Goal: Find contact information: Find contact information

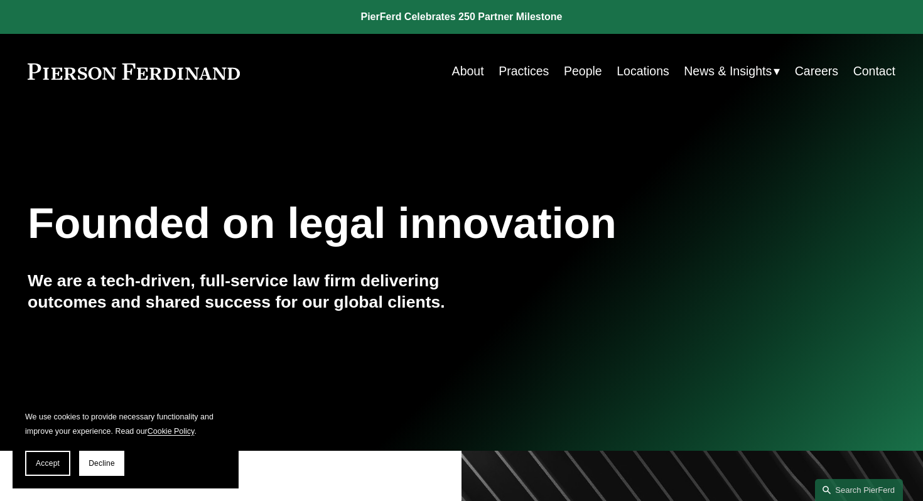
click at [463, 279] on div "Founded on legal innovation We are a tech-driven, full-service law firm deliver…" at bounding box center [461, 280] width 923 height 168
click at [114, 462] on span "Decline" at bounding box center [102, 463] width 26 height 9
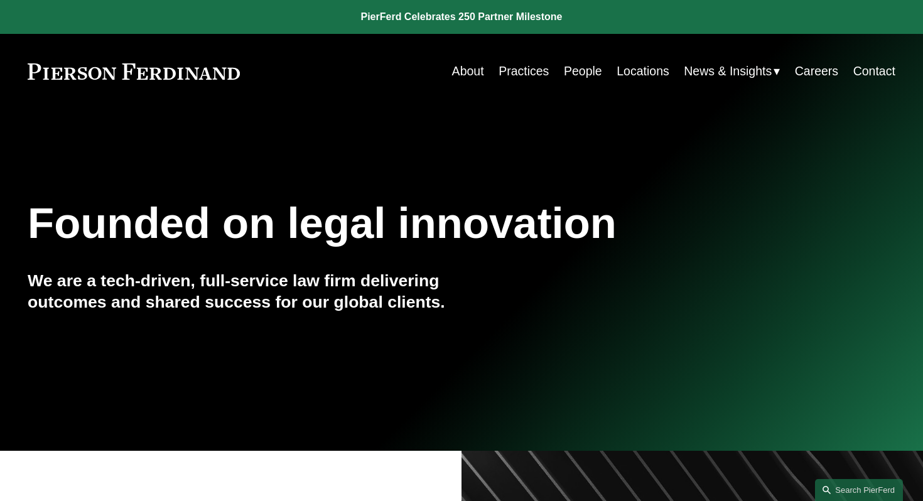
click at [514, 72] on link "Practices" at bounding box center [524, 71] width 50 height 24
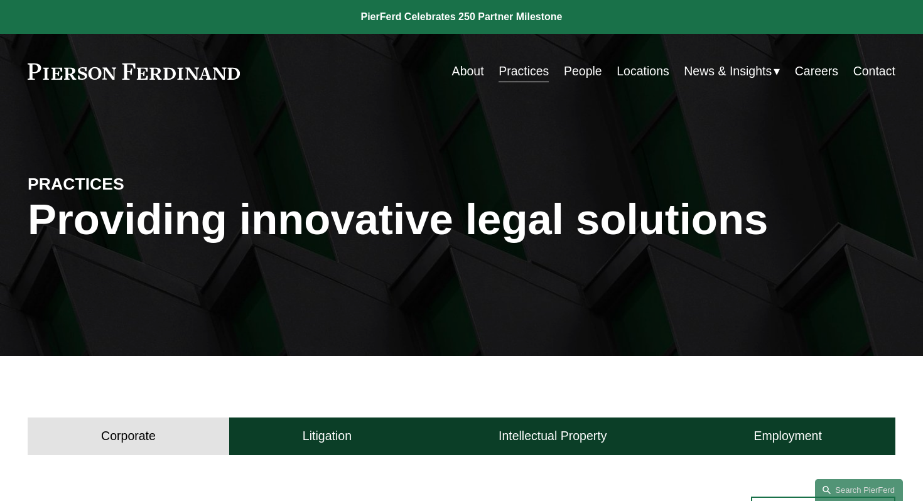
click at [626, 70] on link "Locations" at bounding box center [643, 71] width 53 height 24
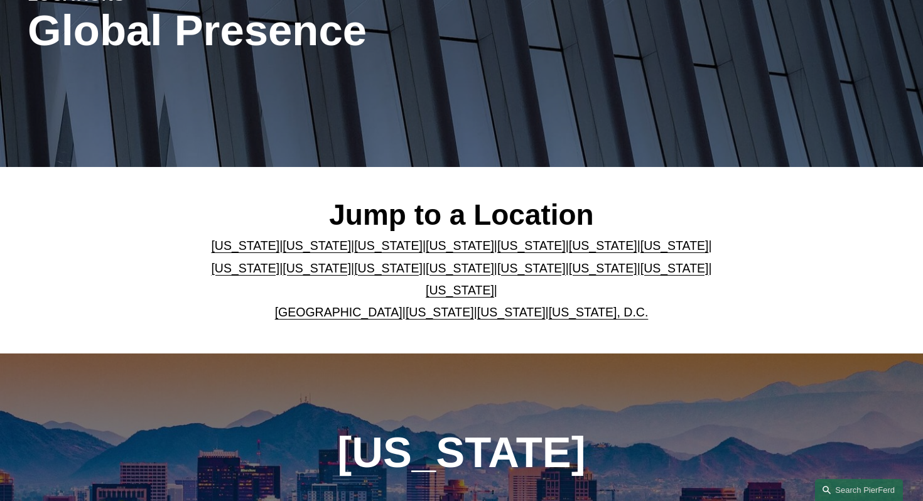
scroll to position [202, 0]
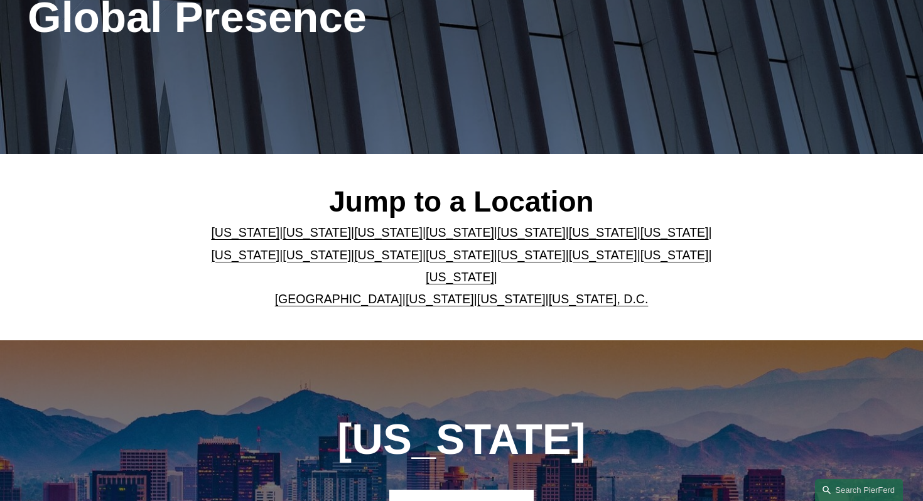
click at [279, 256] on link "Massachusetts" at bounding box center [245, 255] width 68 height 14
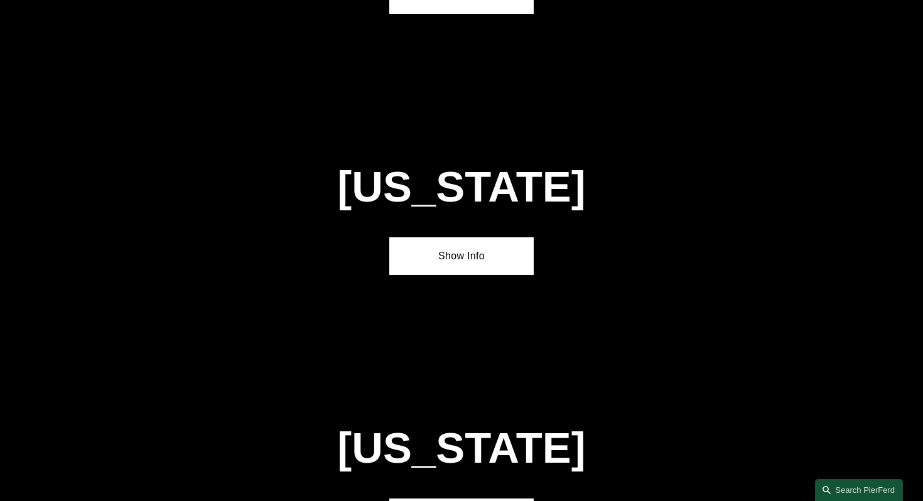
scroll to position [2371, 0]
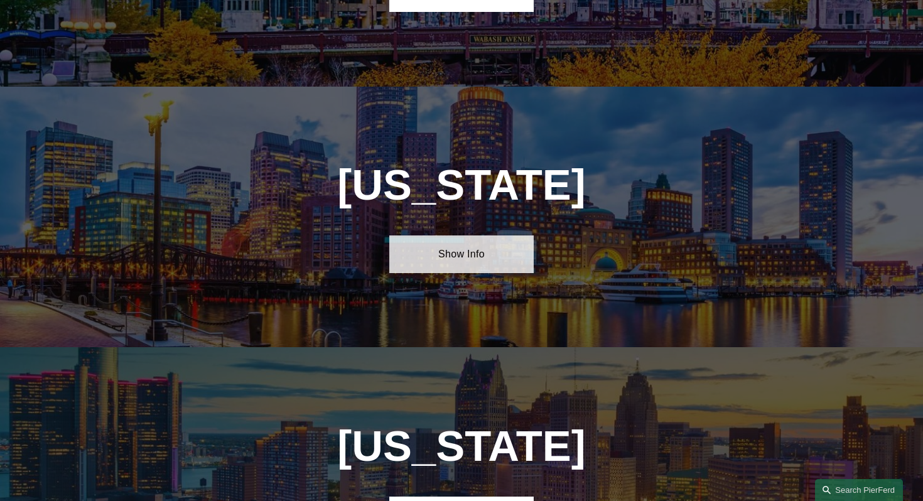
click at [474, 236] on link "Show Info" at bounding box center [461, 254] width 144 height 37
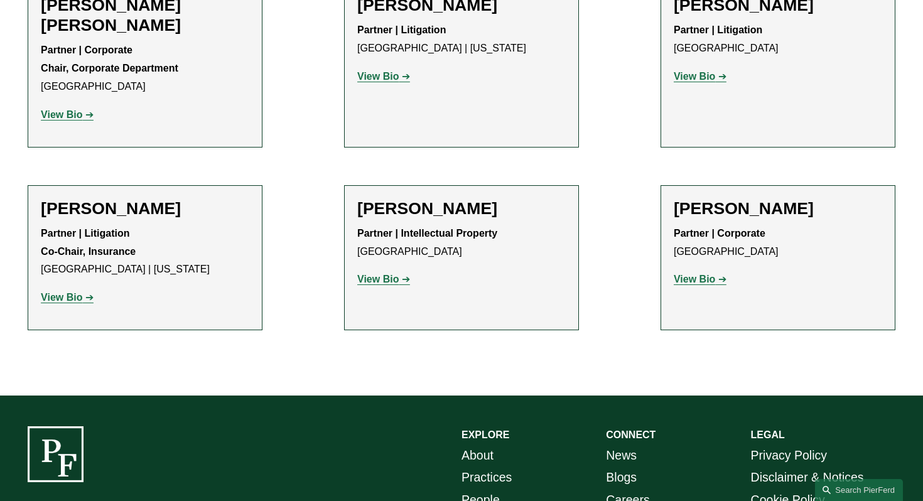
scroll to position [917, 0]
